Goal: Information Seeking & Learning: Learn about a topic

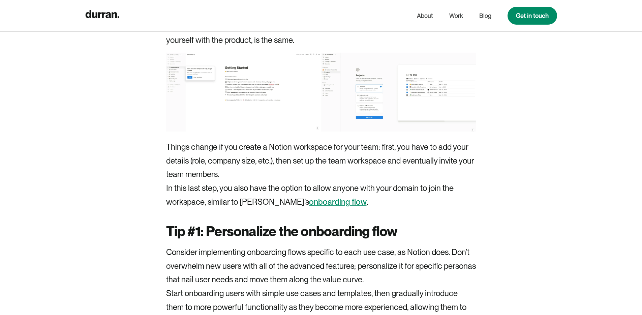
scroll to position [1623, 0]
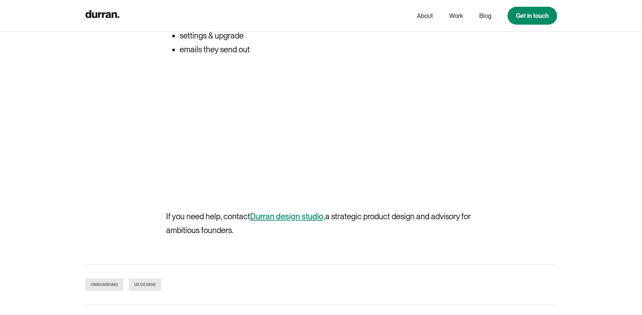
scroll to position [2913, 0]
